Goal: Task Accomplishment & Management: Use online tool/utility

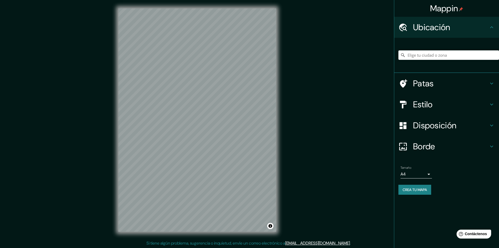
click at [441, 103] on h4 "Estilo" at bounding box center [450, 104] width 75 height 10
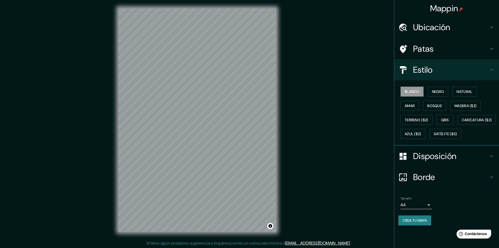
click at [479, 122] on div "Blanco Negro Natural Amar Bosque Madera ($2) Terreno ($2) Gris Caricatura ($2) …" at bounding box center [448, 112] width 101 height 56
click at [495, 71] on icon at bounding box center [492, 70] width 6 height 6
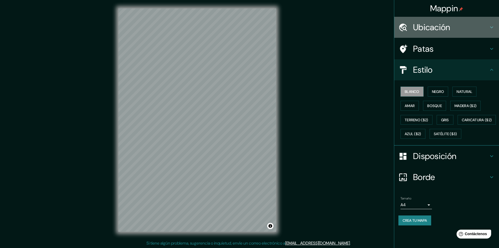
click at [472, 32] on h4 "Ubicación" at bounding box center [450, 27] width 75 height 10
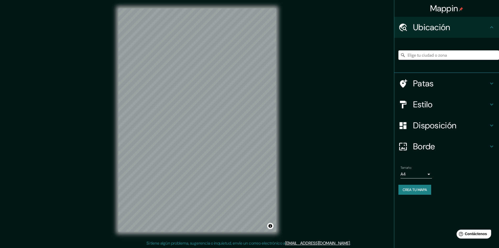
click at [459, 58] on input "Elige tu ciudad o zona" at bounding box center [448, 54] width 101 height 9
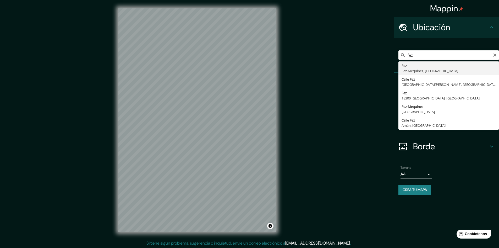
type input "Fez, Fès-[GEOGRAPHIC_DATA], [GEOGRAPHIC_DATA]"
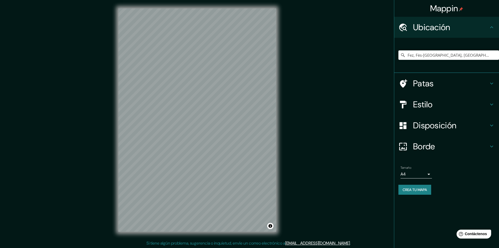
click at [449, 100] on h4 "Estilo" at bounding box center [450, 104] width 75 height 10
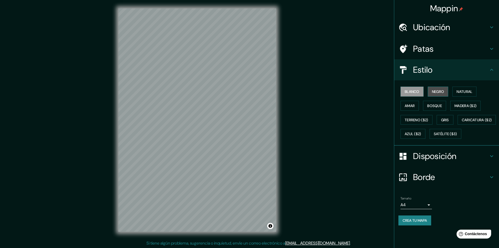
click at [442, 90] on font "Negro" at bounding box center [438, 91] width 12 height 5
click at [477, 91] on button "Natural" at bounding box center [464, 91] width 24 height 10
click at [434, 136] on font "Satélite ($3)" at bounding box center [445, 134] width 23 height 5
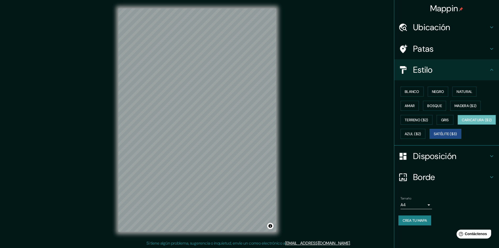
click at [462, 122] on font "Caricatura ($2)" at bounding box center [477, 119] width 30 height 5
click at [416, 107] on button "Amar" at bounding box center [410, 106] width 18 height 10
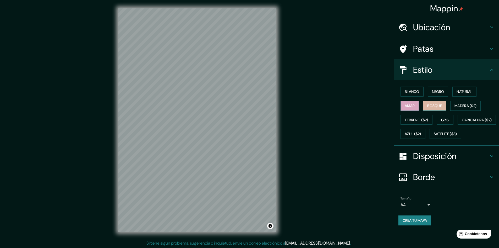
click at [429, 107] on font "Bosque" at bounding box center [434, 105] width 15 height 5
click at [451, 120] on button "Gris" at bounding box center [445, 120] width 17 height 10
click at [467, 92] on font "Natural" at bounding box center [465, 91] width 16 height 5
click at [484, 50] on h4 "Patas" at bounding box center [450, 48] width 75 height 10
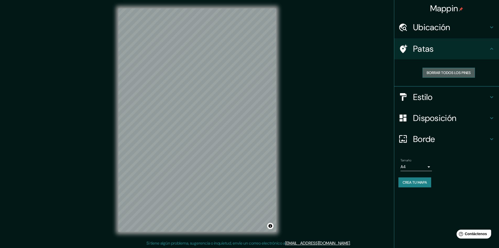
click at [459, 74] on font "Borrar todos los pines" at bounding box center [449, 72] width 44 height 5
click at [460, 74] on font "Borrar todos los pines" at bounding box center [449, 72] width 44 height 5
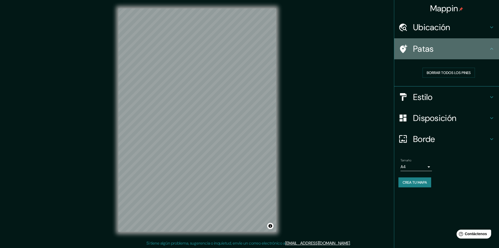
click at [422, 44] on font "Patas" at bounding box center [423, 48] width 21 height 11
click at [406, 49] on icon at bounding box center [402, 48] width 9 height 9
click at [491, 53] on div "Patas" at bounding box center [446, 48] width 105 height 21
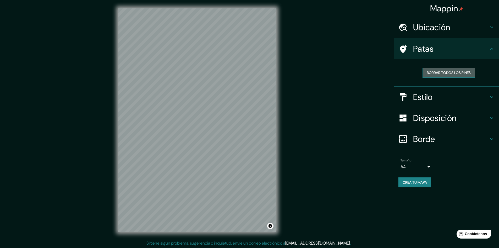
click at [455, 74] on font "Borrar todos los pines" at bounding box center [449, 72] width 44 height 5
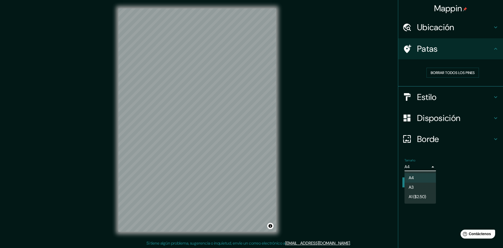
click at [429, 168] on body "Mappin Ubicación Fez, Fès-[GEOGRAPHIC_DATA], [GEOGRAPHIC_DATA] Patas Borrar tod…" at bounding box center [251, 124] width 503 height 248
click at [425, 187] on li "A3" at bounding box center [419, 188] width 31 height 10
type input "a4"
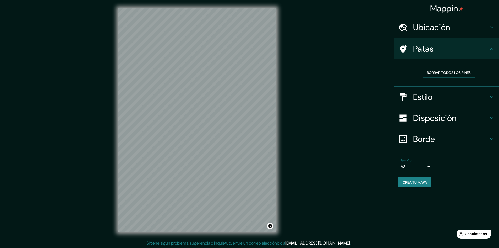
click at [465, 171] on div "Tamaño A3 a4" at bounding box center [446, 164] width 96 height 17
click at [429, 135] on font "Borde" at bounding box center [424, 138] width 22 height 11
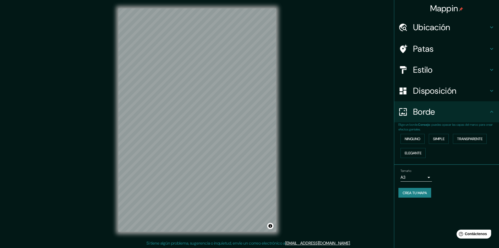
click at [465, 187] on div "Tamaño A3 a4 Crea tu mapa" at bounding box center [446, 184] width 96 height 35
click at [331, 98] on div "Mappin Ubicación Fez, Fès-[GEOGRAPHIC_DATA], [GEOGRAPHIC_DATA] Patas Estilo Dis…" at bounding box center [249, 124] width 499 height 248
